Goal: Transaction & Acquisition: Purchase product/service

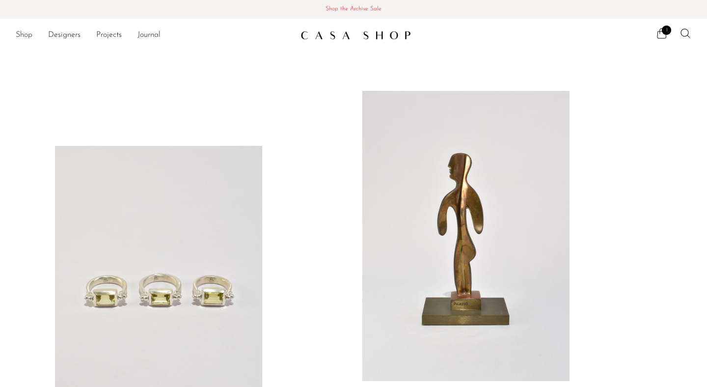
click at [24, 35] on link "Shop" at bounding box center [24, 35] width 17 height 13
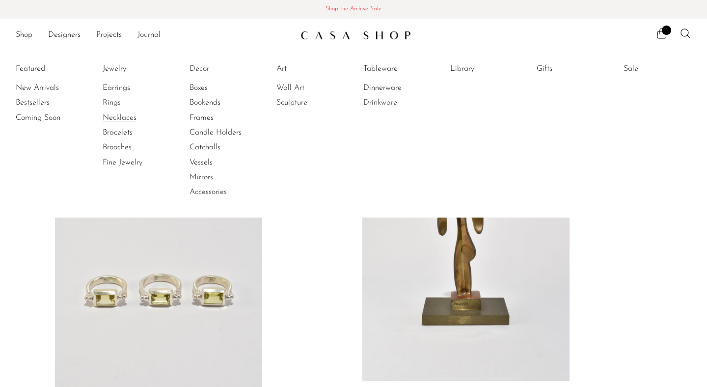
click at [114, 118] on link "Necklaces" at bounding box center [140, 117] width 74 height 11
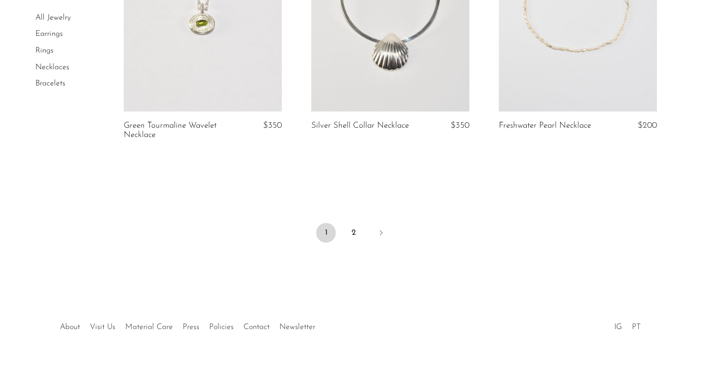
scroll to position [3212, 0]
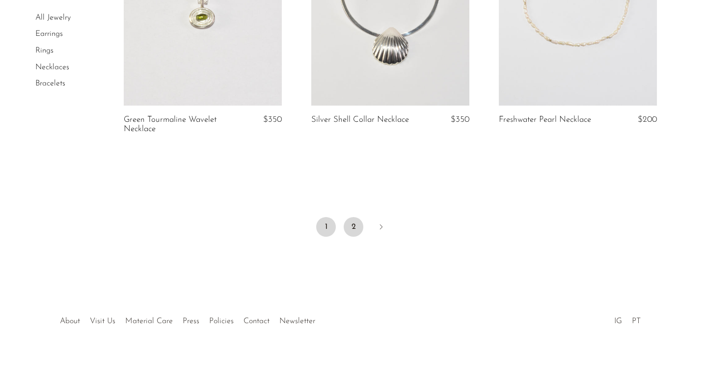
click at [353, 227] on link "2" at bounding box center [354, 227] width 20 height 20
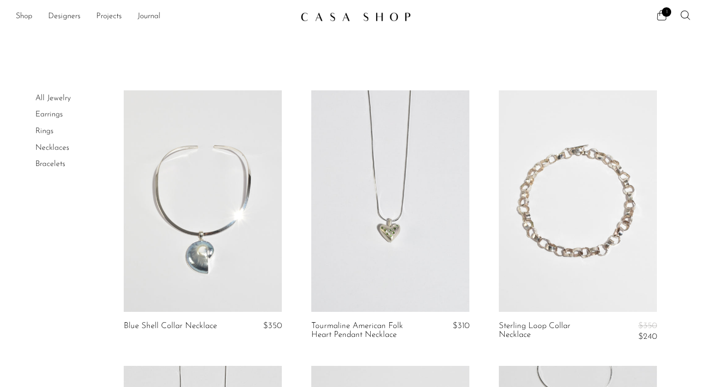
click at [50, 98] on link "All Jewelry" at bounding box center [52, 98] width 35 height 8
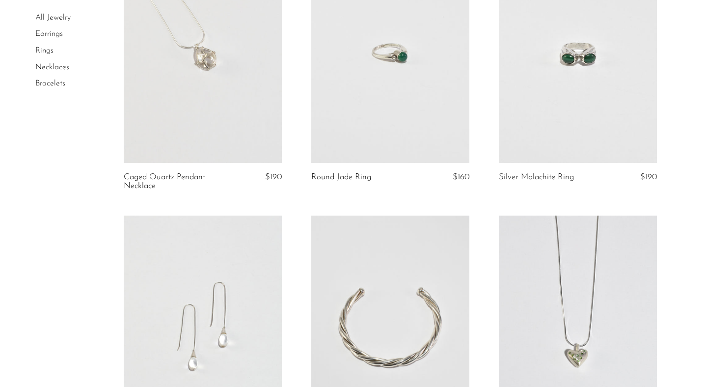
scroll to position [3092, 0]
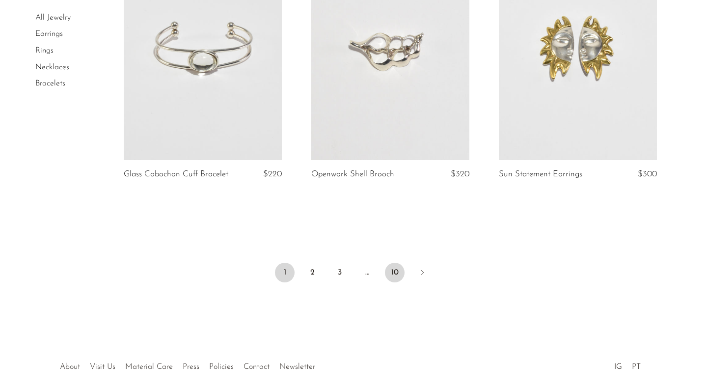
click at [389, 282] on link "10" at bounding box center [395, 273] width 20 height 20
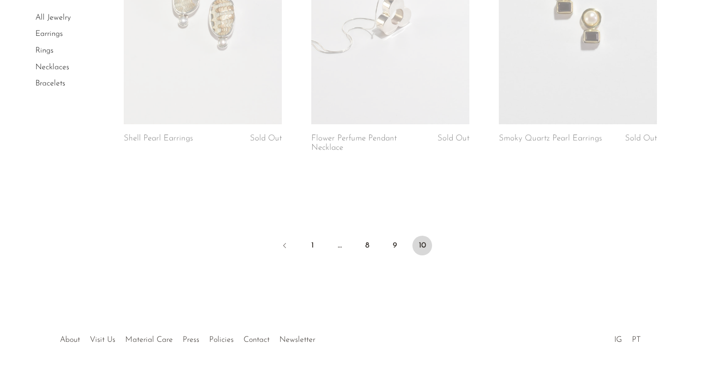
scroll to position [1789, 0]
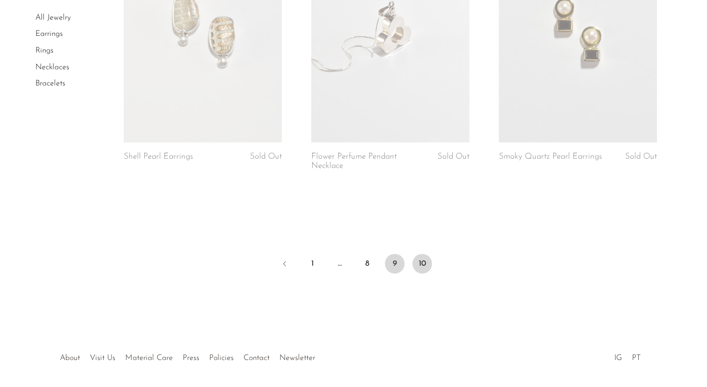
click at [395, 264] on link "9" at bounding box center [395, 264] width 20 height 20
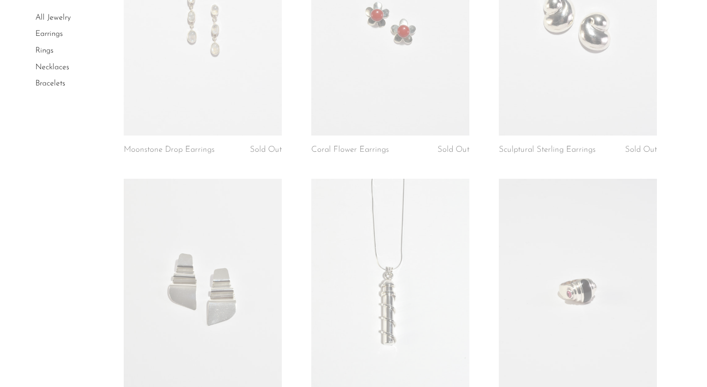
scroll to position [2806, 0]
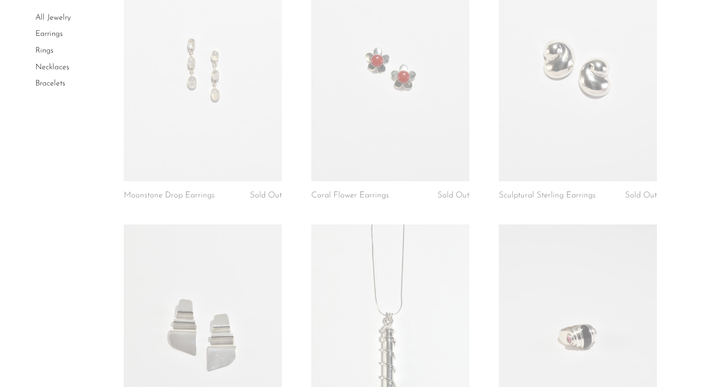
click at [536, 147] on link at bounding box center [578, 71] width 158 height 222
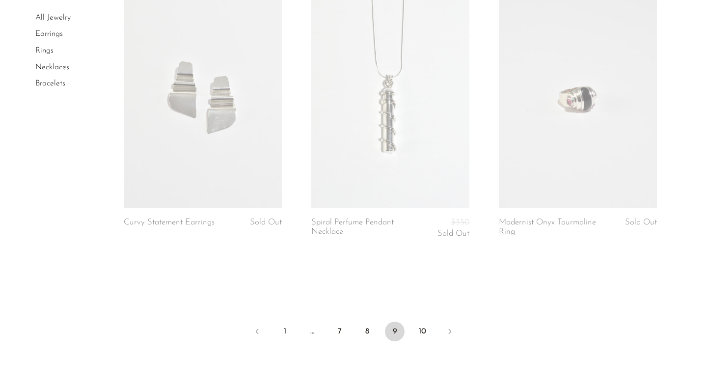
scroll to position [3072, 0]
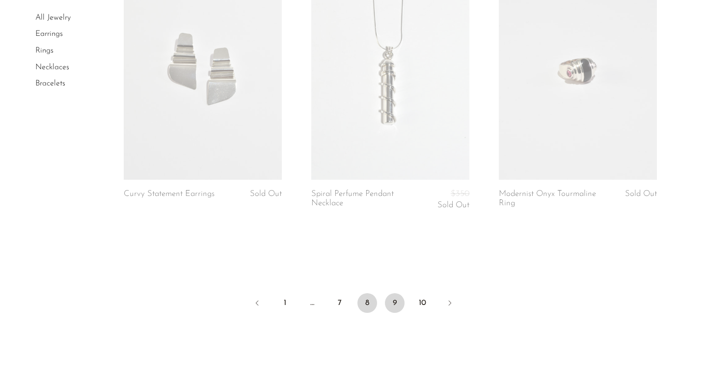
click at [365, 307] on link "8" at bounding box center [368, 303] width 20 height 20
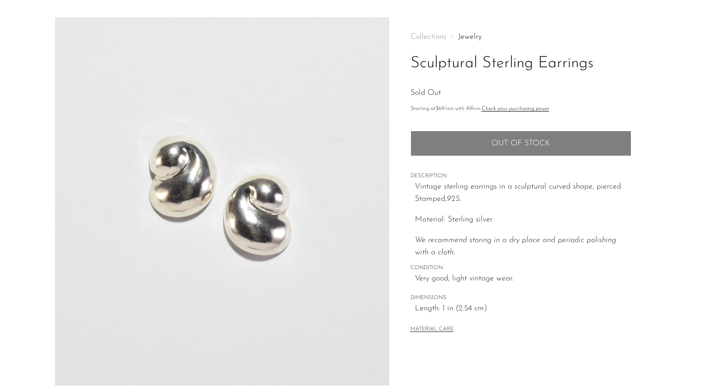
scroll to position [252, 0]
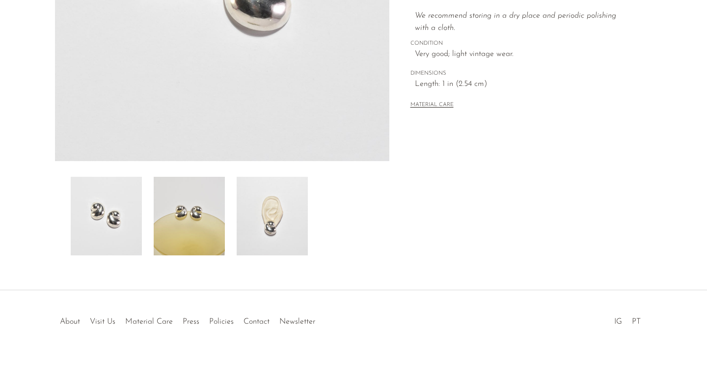
click at [191, 229] on img at bounding box center [189, 216] width 71 height 79
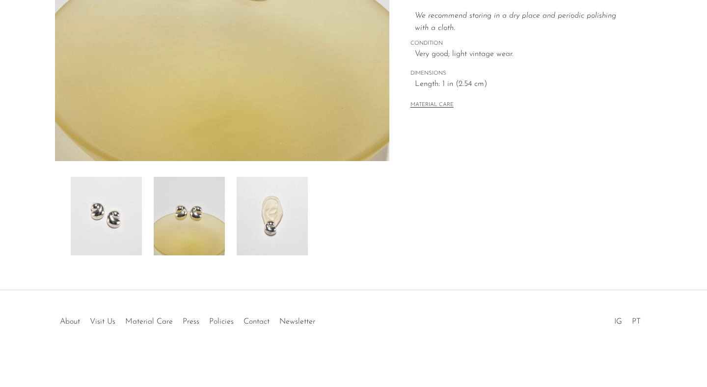
click at [275, 228] on img at bounding box center [272, 216] width 71 height 79
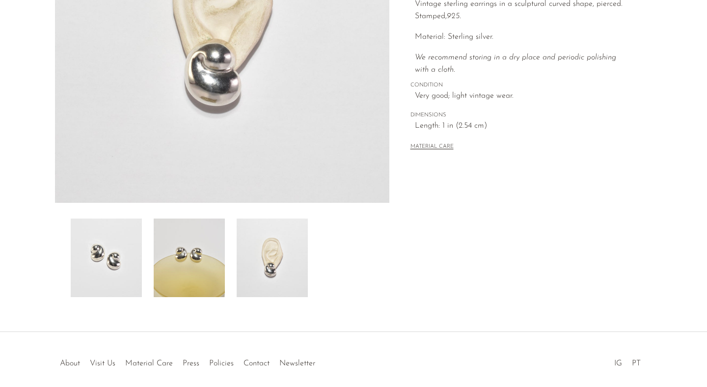
scroll to position [121, 0]
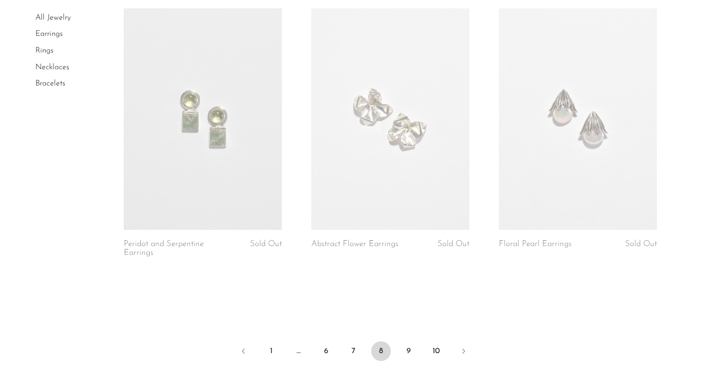
scroll to position [3054, 0]
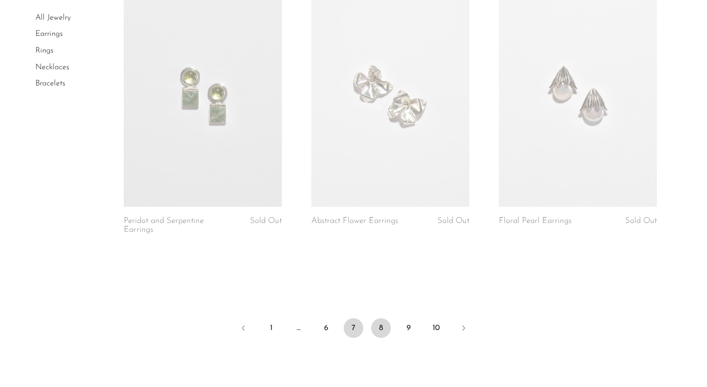
click at [352, 321] on link "7" at bounding box center [354, 328] width 20 height 20
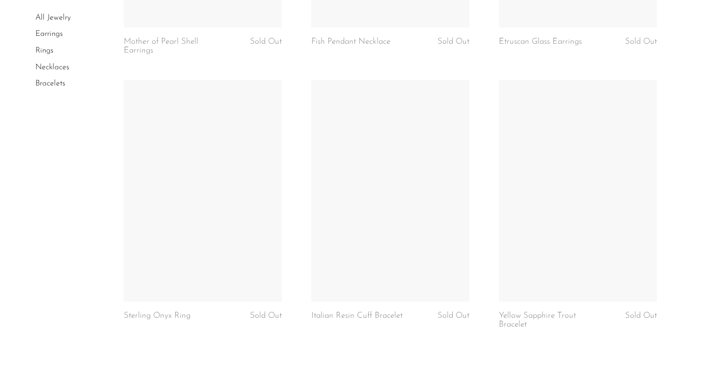
scroll to position [3124, 0]
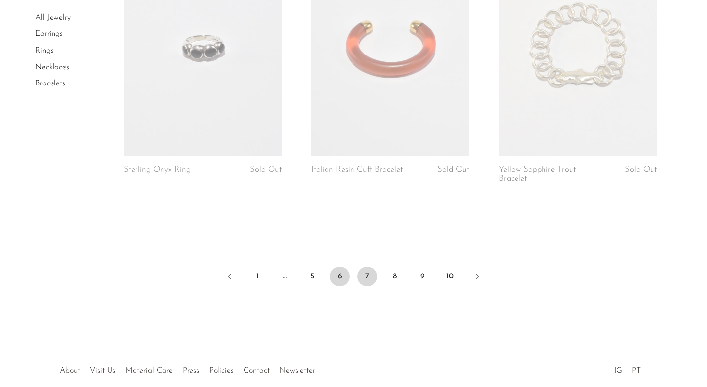
click at [339, 279] on link "6" at bounding box center [340, 277] width 20 height 20
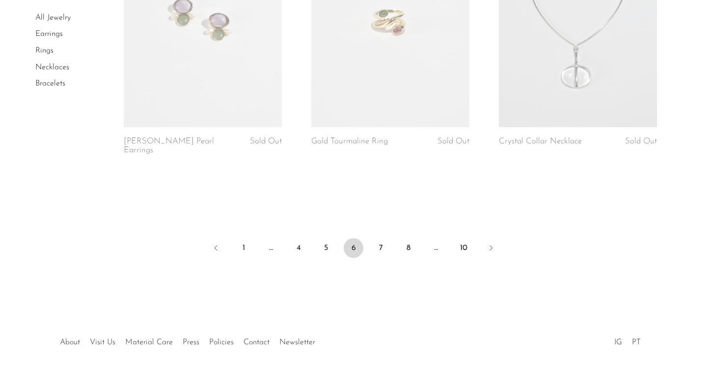
scroll to position [3144, 0]
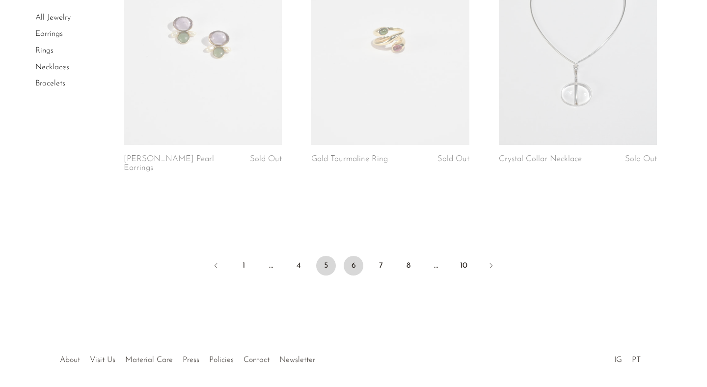
click at [326, 258] on link "5" at bounding box center [326, 266] width 20 height 20
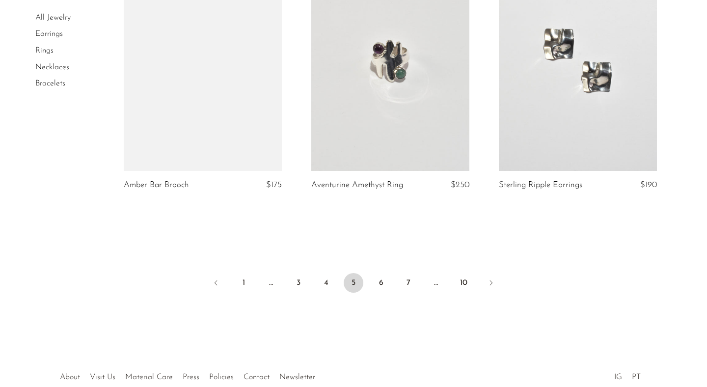
scroll to position [3081, 0]
